Goal: Find specific page/section: Find specific page/section

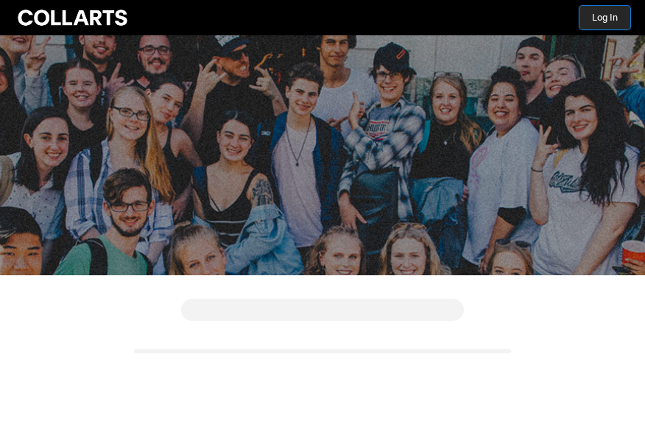
click at [613, 18] on button "Log In" at bounding box center [604, 18] width 51 height 24
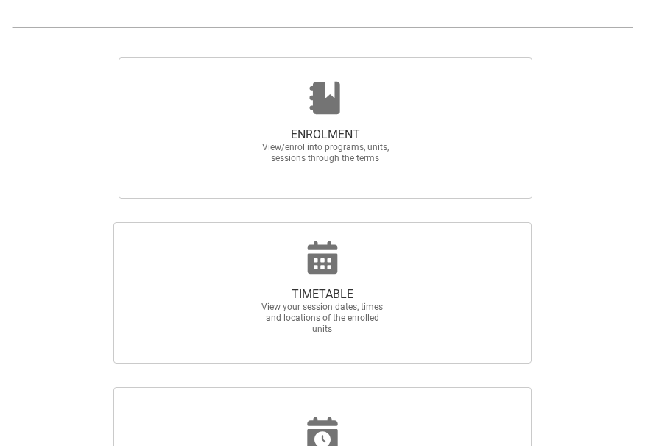
scroll to position [442, 0]
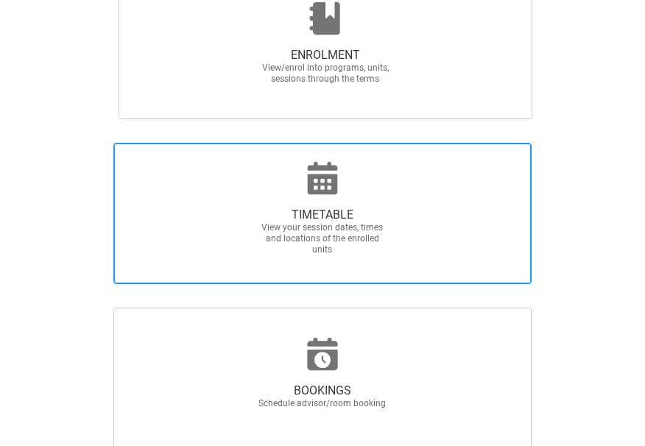
click at [317, 189] on icon at bounding box center [323, 177] width 30 height 32
click at [60, 143] on input "TIMETABLE View your session dates, times and locations of the enrolled units" at bounding box center [60, 142] width 1 height 1
radio input "true"
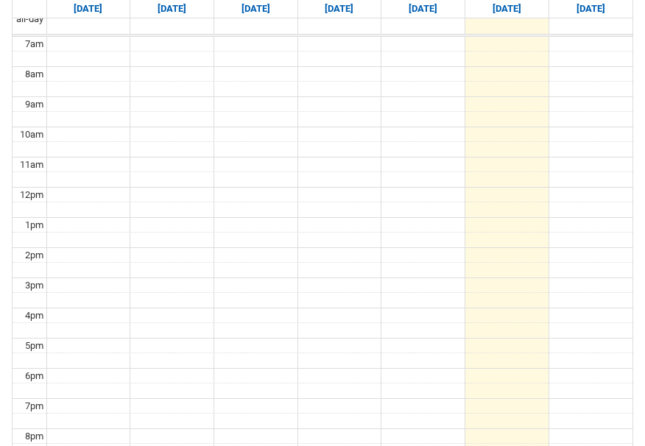
scroll to position [221, 0]
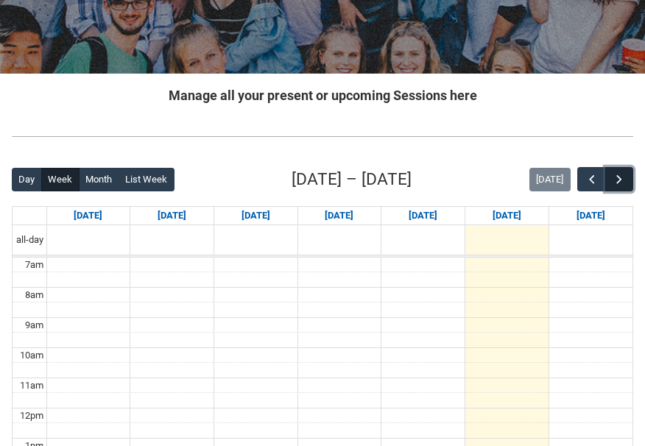
click at [613, 172] on span "button" at bounding box center [619, 179] width 15 height 15
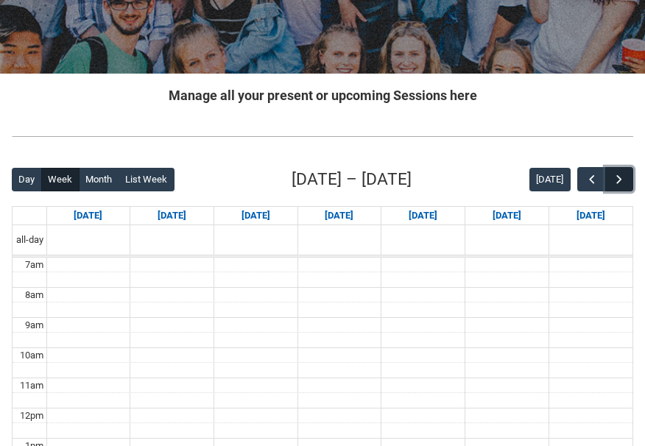
click at [613, 172] on span "button" at bounding box center [619, 179] width 15 height 15
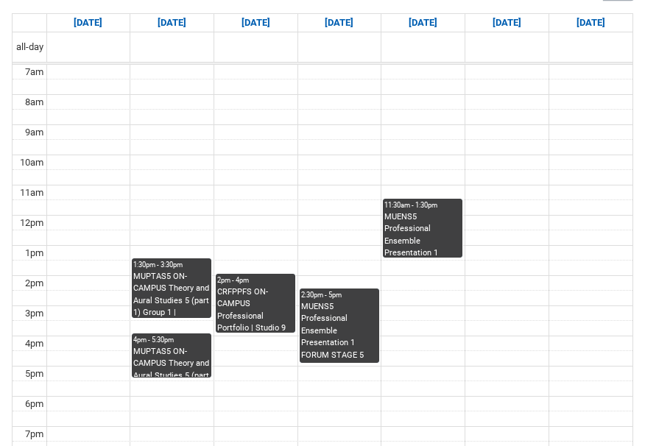
scroll to position [368, 0]
